Goal: Task Accomplishment & Management: Use online tool/utility

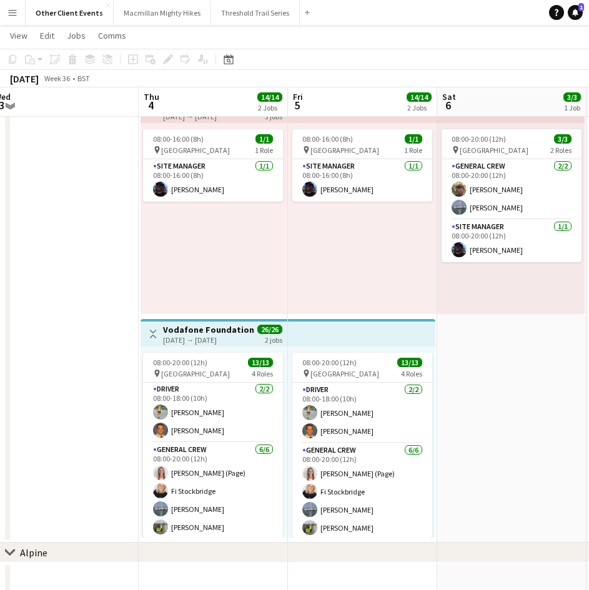
scroll to position [49, 0]
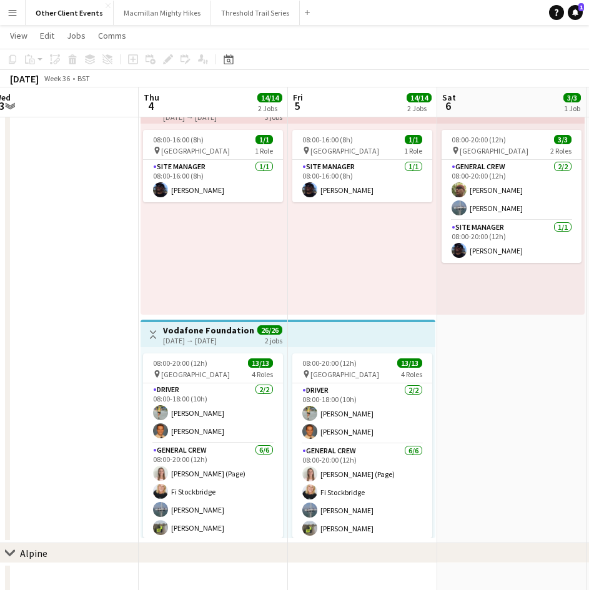
click at [509, 430] on app-date-cell "08:00-20:00 (12h) 3/3 pin Mapledurham country Park 2 Roles General Crew 2/2 08:…" at bounding box center [511, 317] width 149 height 452
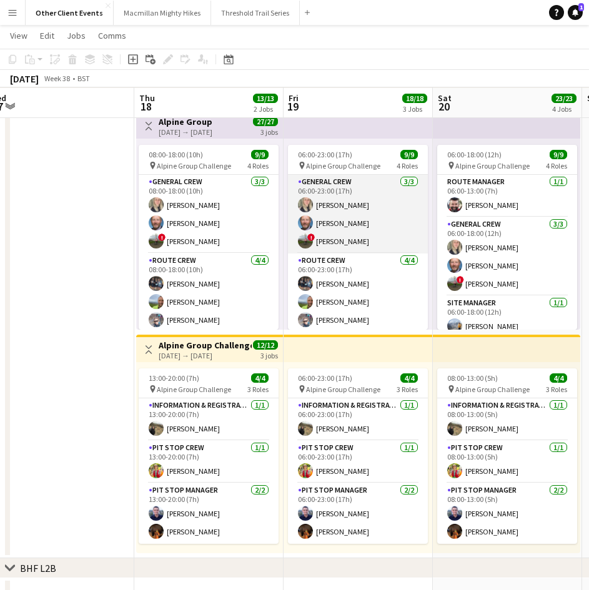
scroll to position [507, 0]
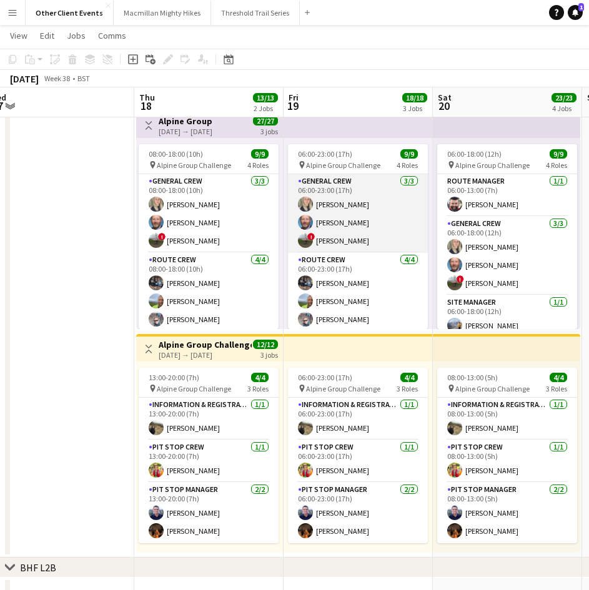
click at [375, 209] on app-card-role "General Crew 3/3 06:00-23:00 (17h) Ruth Tolchard Daren Piper ! Thomas Somers" at bounding box center [358, 213] width 140 height 79
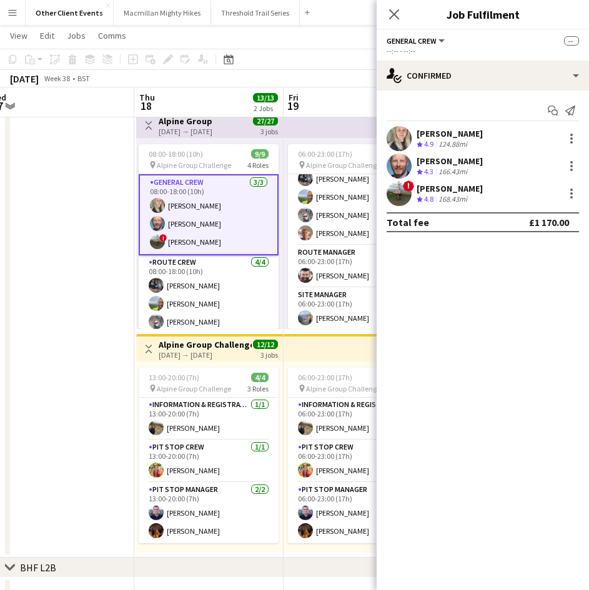
scroll to position [108, 0]
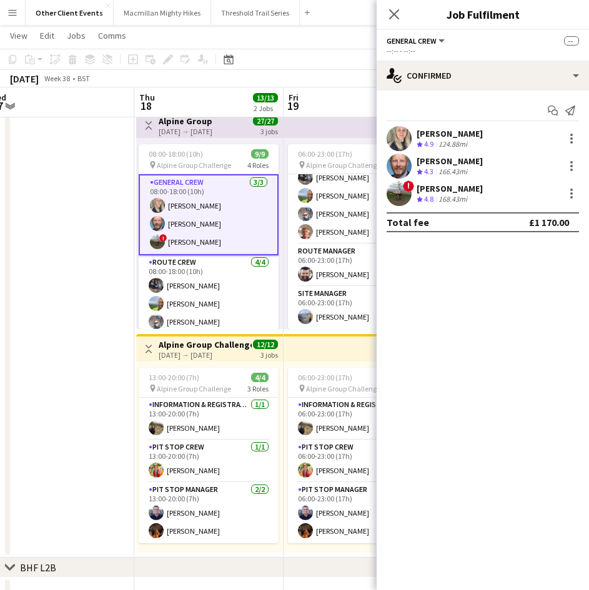
click at [75, 237] on app-date-cell at bounding box center [59, 332] width 149 height 452
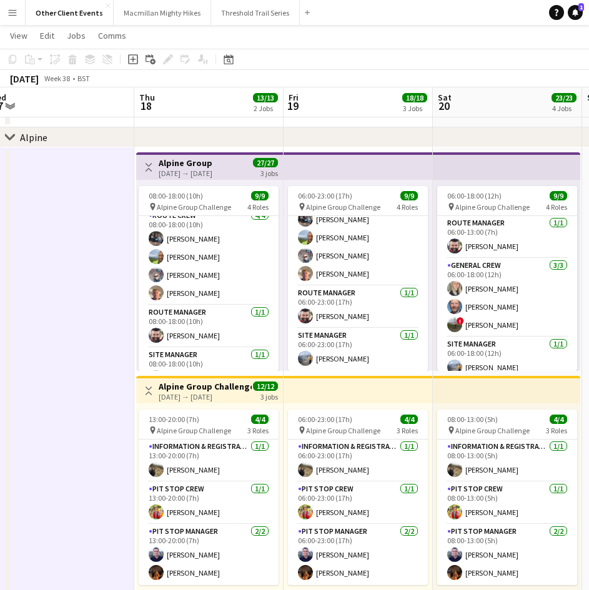
scroll to position [87, 0]
